Goal: Find specific page/section: Find specific page/section

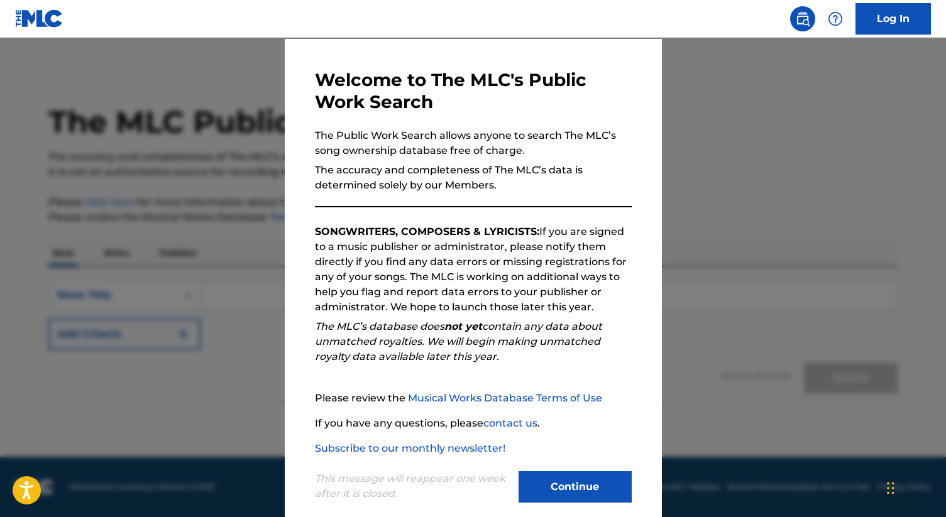
scroll to position [58, 0]
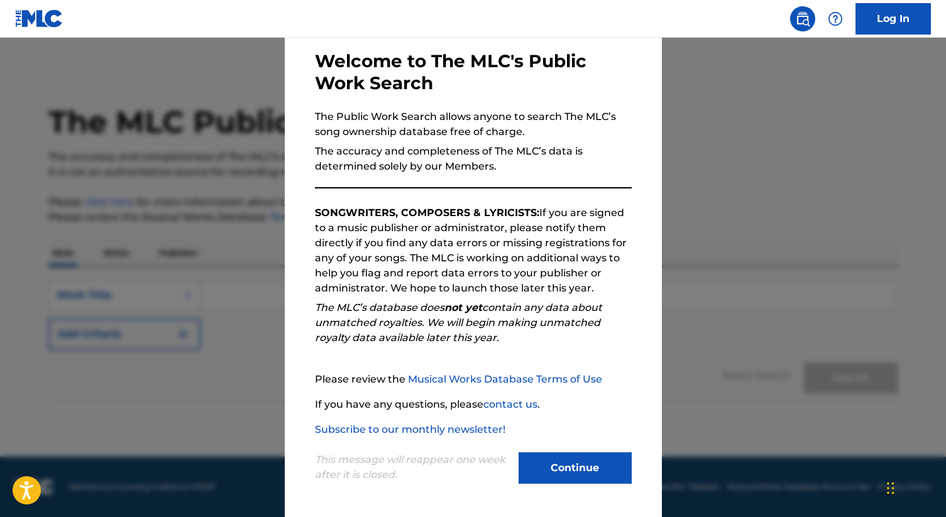
click at [580, 470] on button "Continue" at bounding box center [575, 468] width 113 height 31
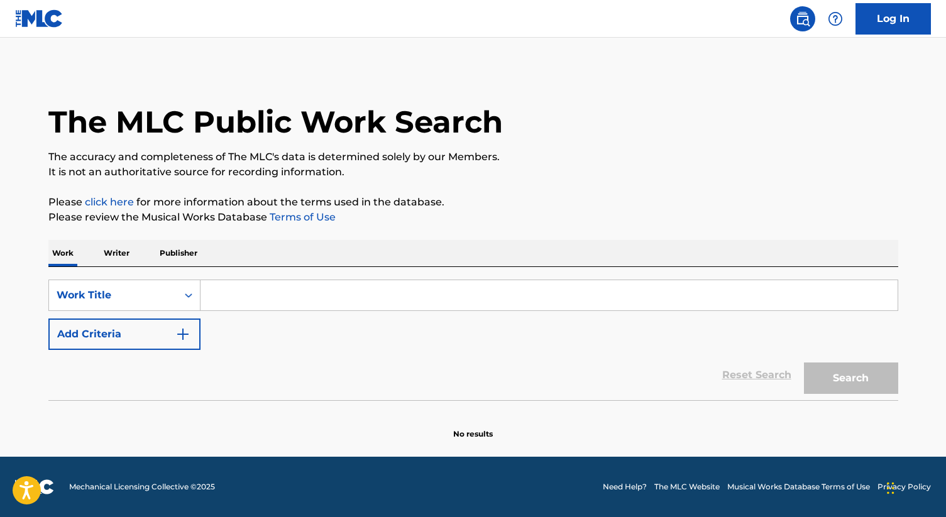
click at [275, 285] on input "Search Form" at bounding box center [549, 295] width 697 height 30
paste input "Amanece"
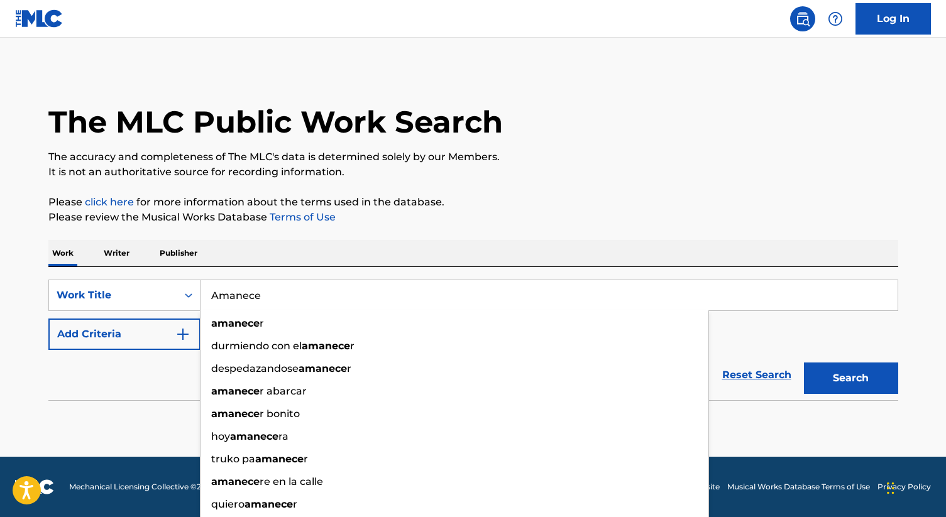
click at [241, 292] on input "Amanece" at bounding box center [549, 295] width 697 height 30
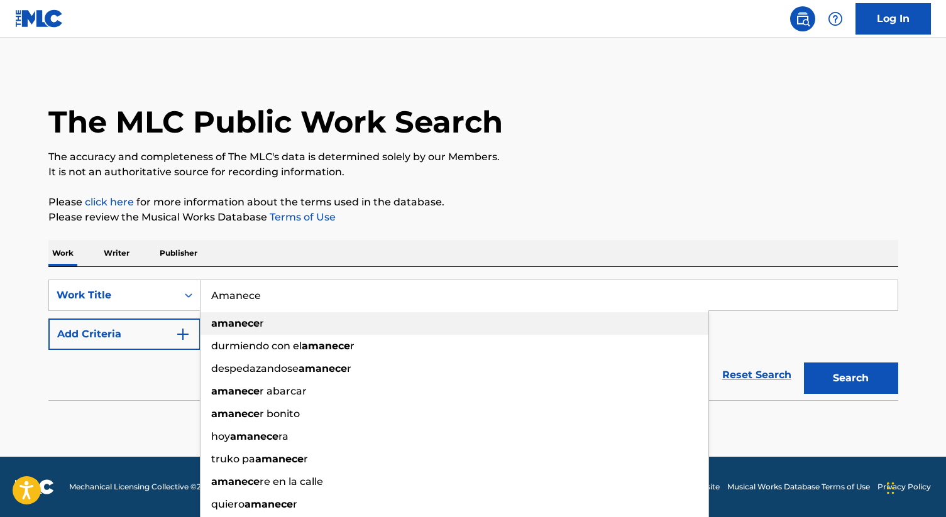
type input "Amanece"
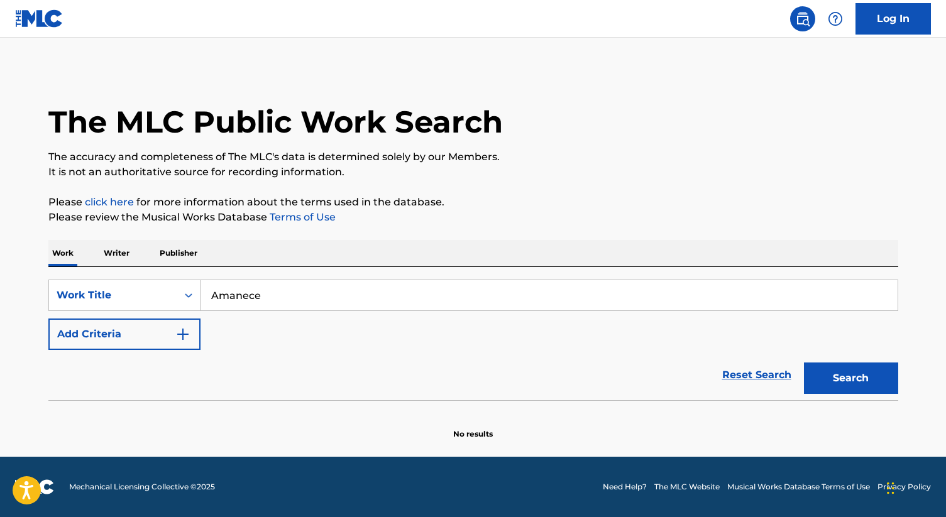
click at [853, 377] on button "Search" at bounding box center [851, 378] width 94 height 31
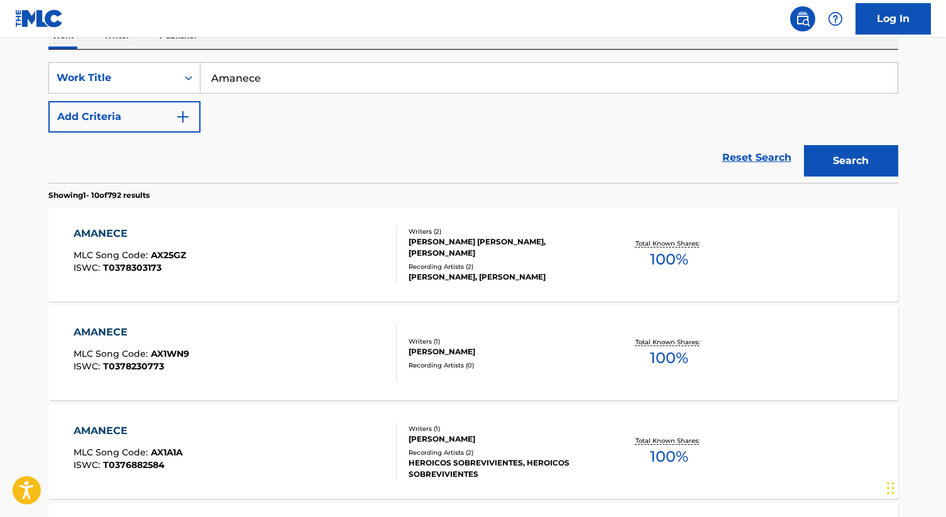
scroll to position [0, 0]
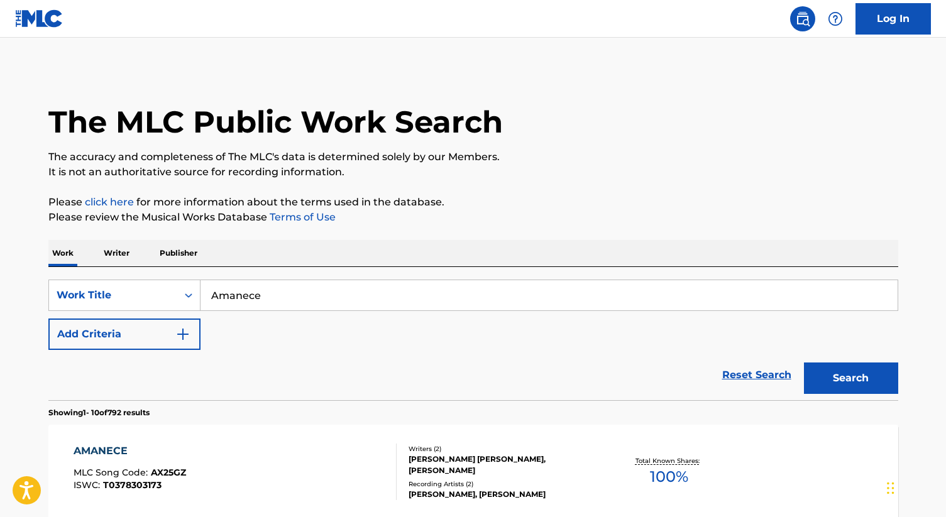
click at [179, 336] on img "Search Form" at bounding box center [182, 334] width 15 height 15
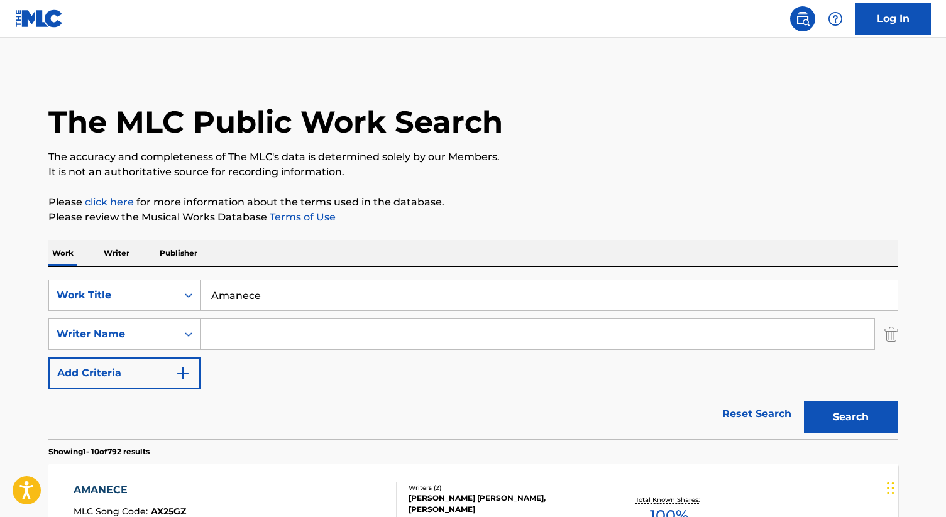
click at [251, 336] on input "Search Form" at bounding box center [538, 334] width 674 height 30
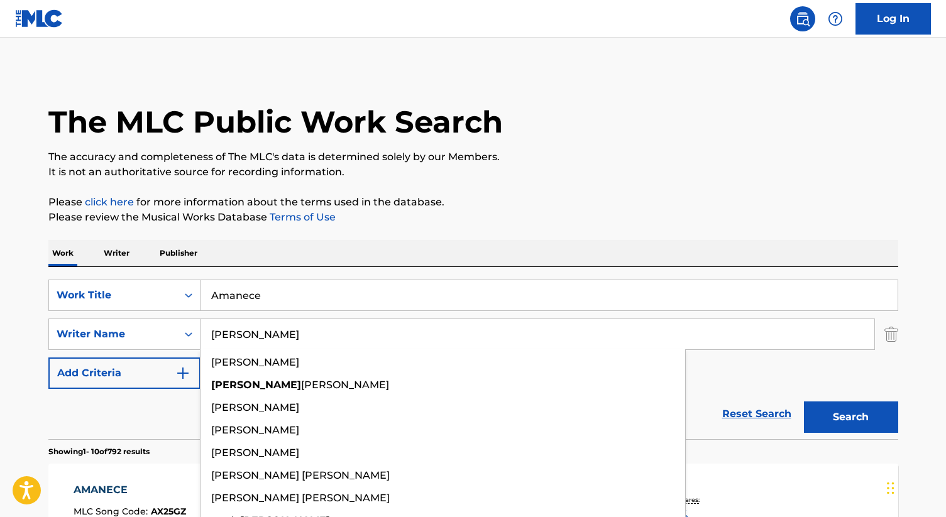
type input "[PERSON_NAME]"
click at [804, 402] on button "Search" at bounding box center [851, 417] width 94 height 31
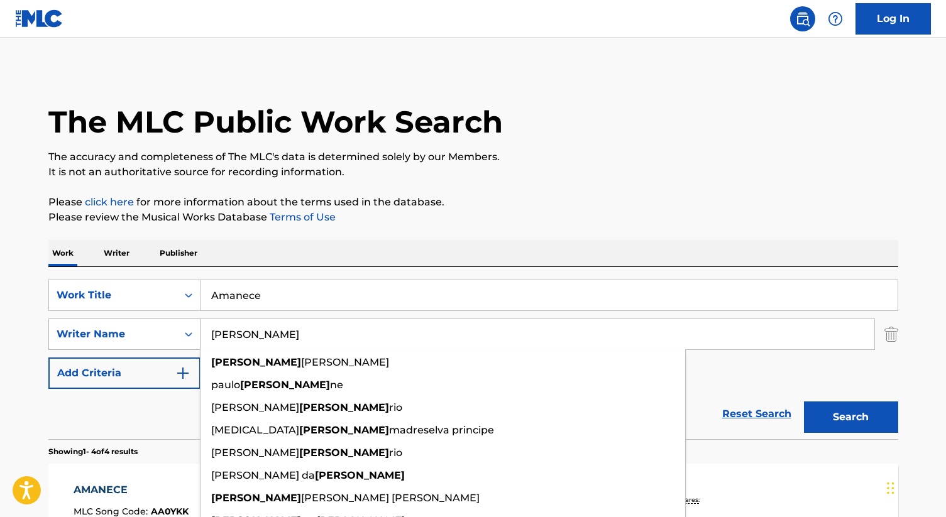
click at [804, 402] on button "Search" at bounding box center [851, 417] width 94 height 31
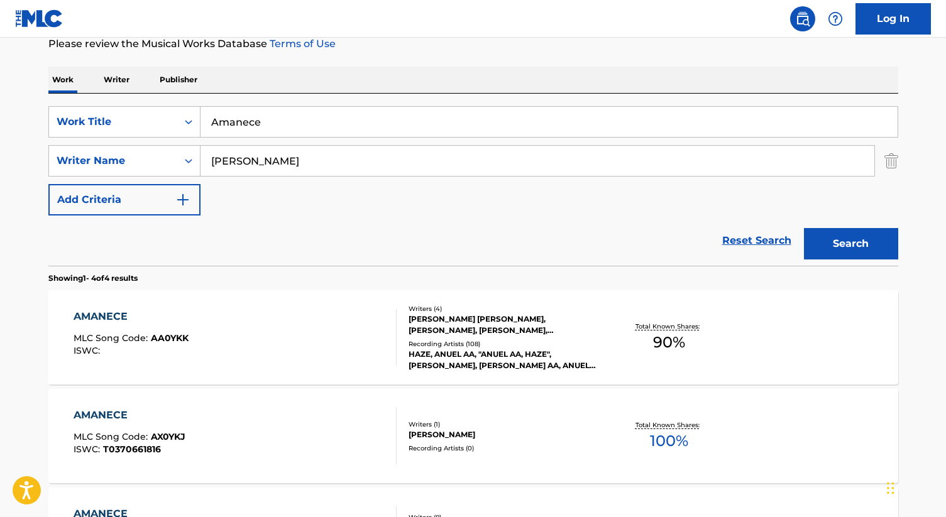
scroll to position [179, 0]
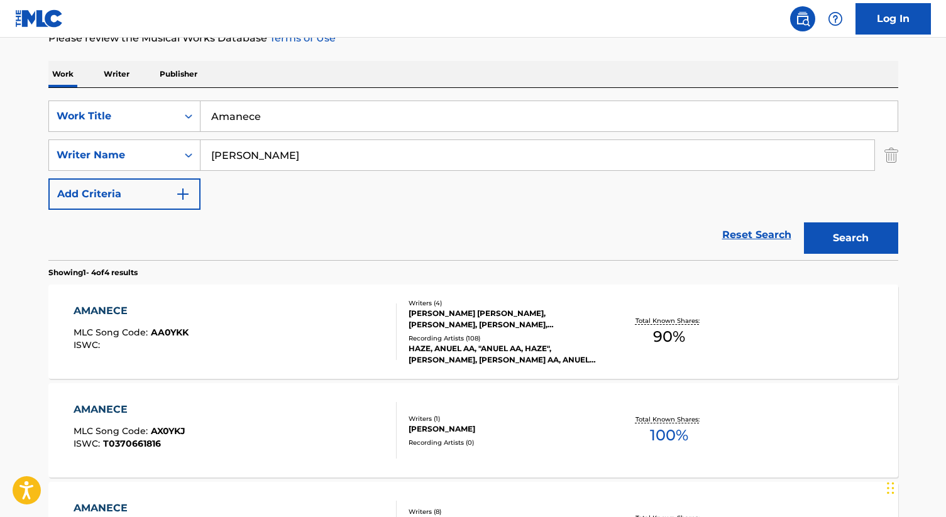
click at [484, 323] on div "[PERSON_NAME] [PERSON_NAME], [PERSON_NAME], [PERSON_NAME], [PERSON_NAME] [PERSO…" at bounding box center [504, 319] width 190 height 23
